Goal: Information Seeking & Learning: Learn about a topic

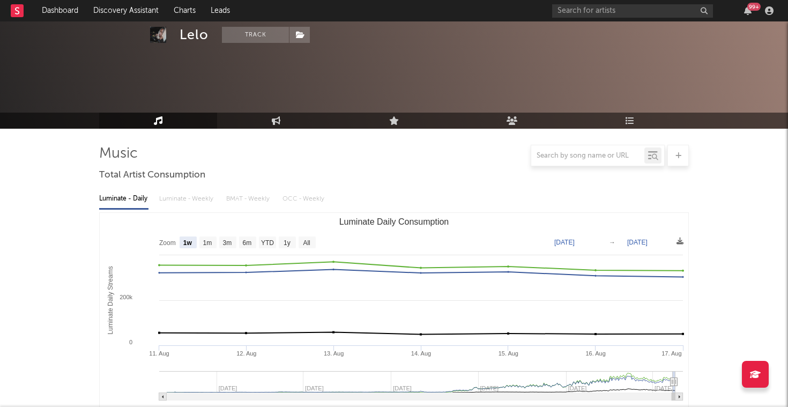
select select "1w"
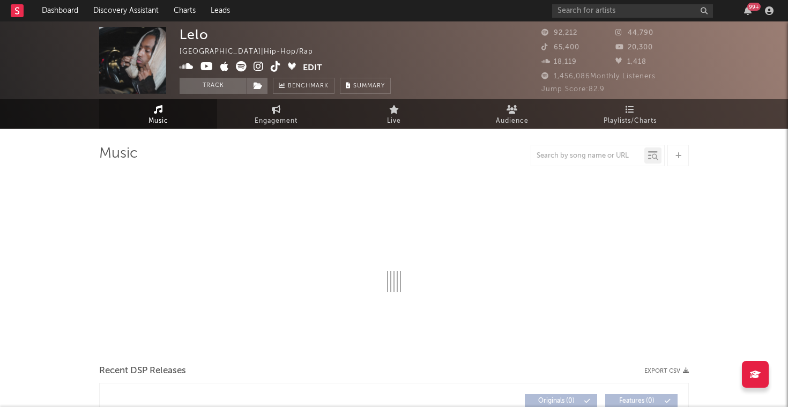
select select "6m"
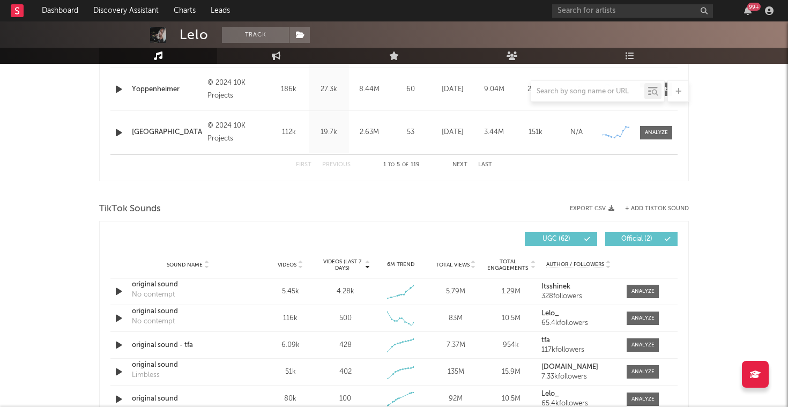
scroll to position [598, 0]
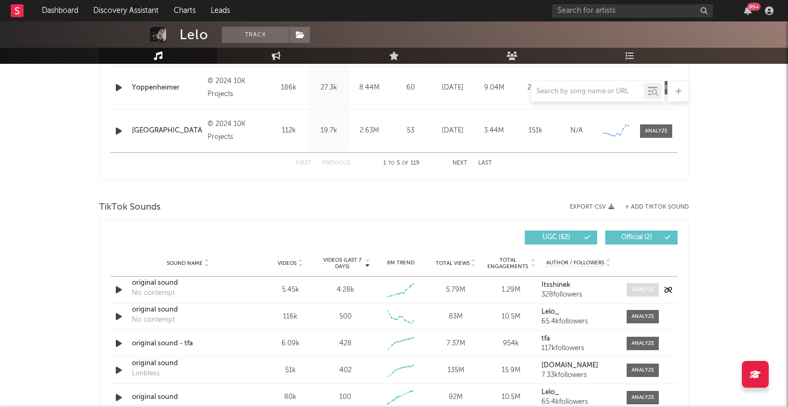
click at [641, 292] on div at bounding box center [643, 290] width 23 height 8
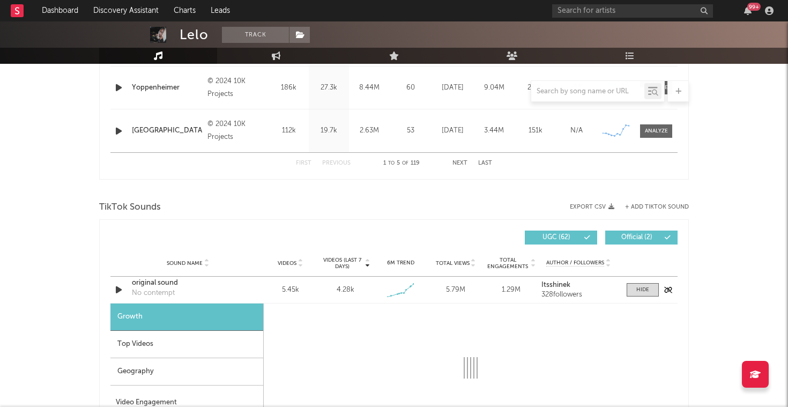
select select "1w"
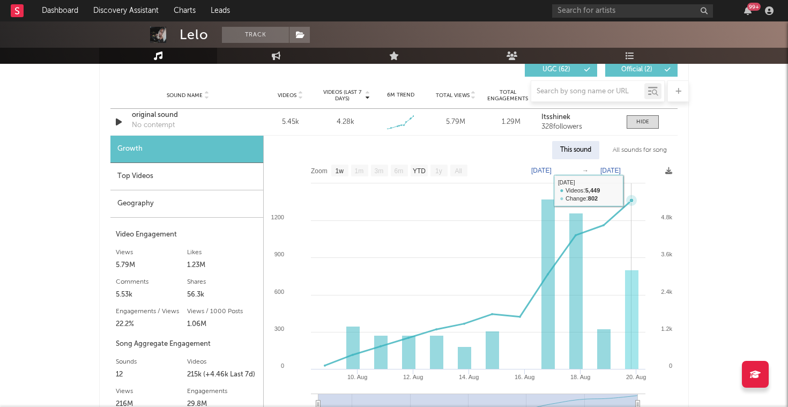
scroll to position [759, 0]
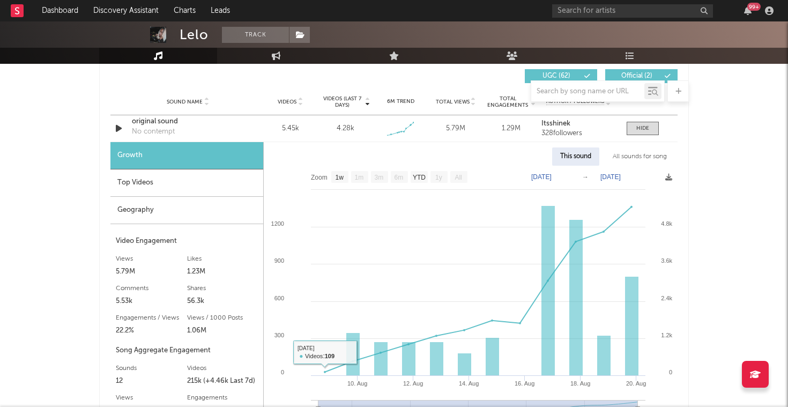
click at [201, 191] on div "Top Videos" at bounding box center [186, 182] width 153 height 27
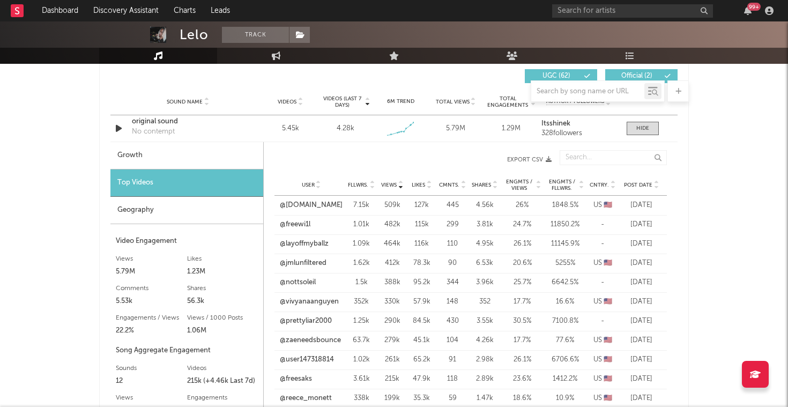
click at [208, 220] on div "Geography" at bounding box center [186, 210] width 153 height 27
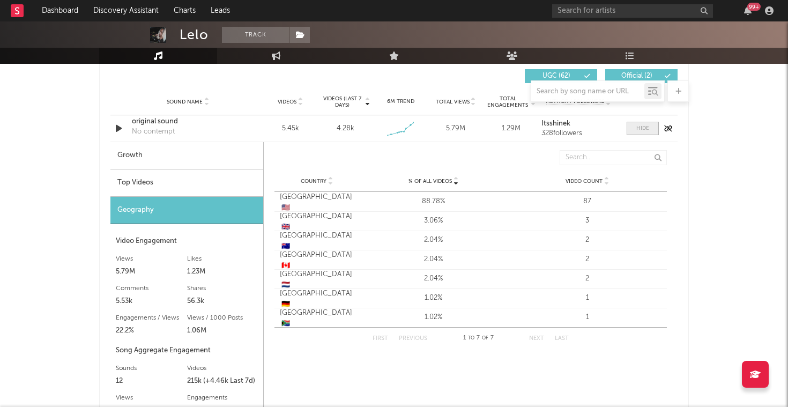
click at [643, 131] on div at bounding box center [642, 128] width 13 height 8
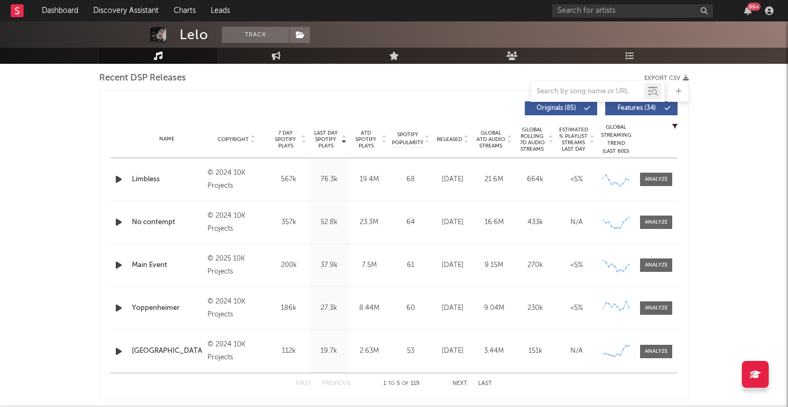
scroll to position [280, 0]
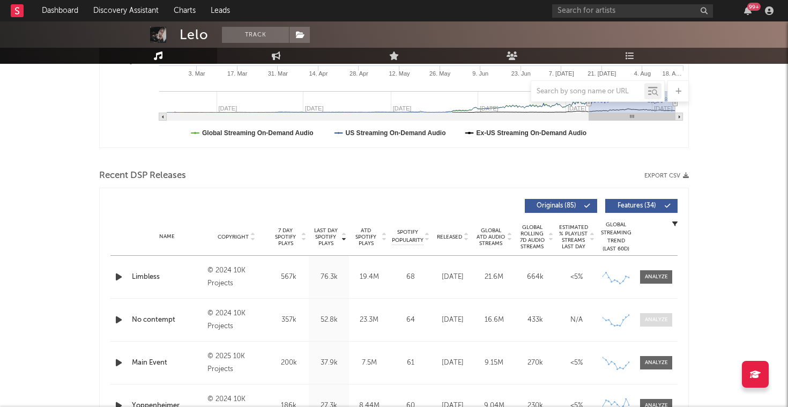
click at [667, 321] on div at bounding box center [656, 320] width 23 height 8
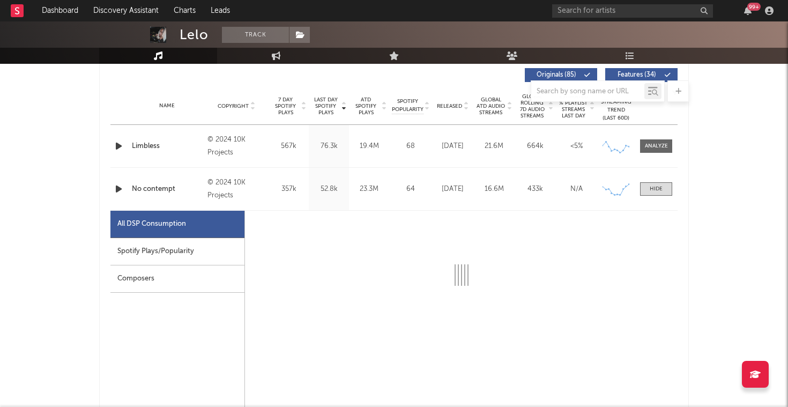
select select "6m"
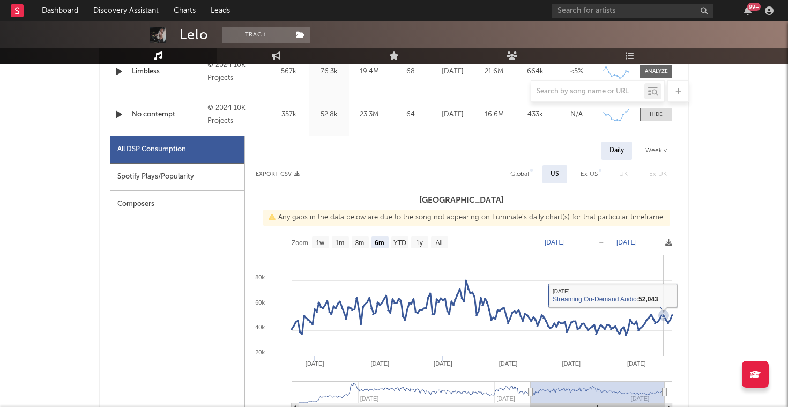
scroll to position [496, 0]
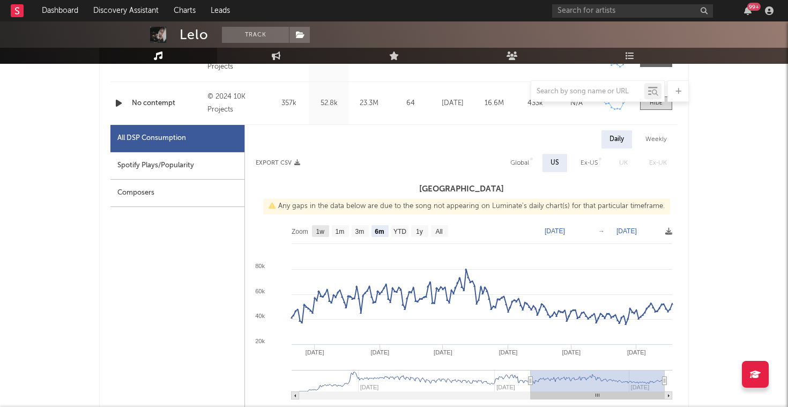
click at [325, 229] on rect at bounding box center [320, 231] width 17 height 12
select select "All"
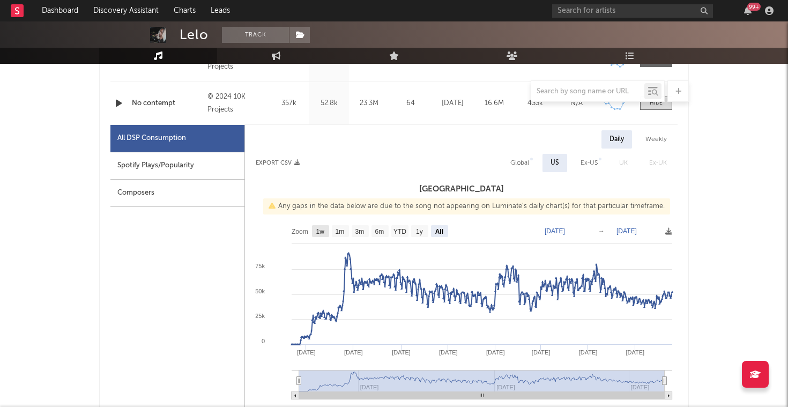
click at [321, 232] on text "1w" at bounding box center [320, 232] width 9 height 8
select select "1w"
